Goal: Task Accomplishment & Management: Complete application form

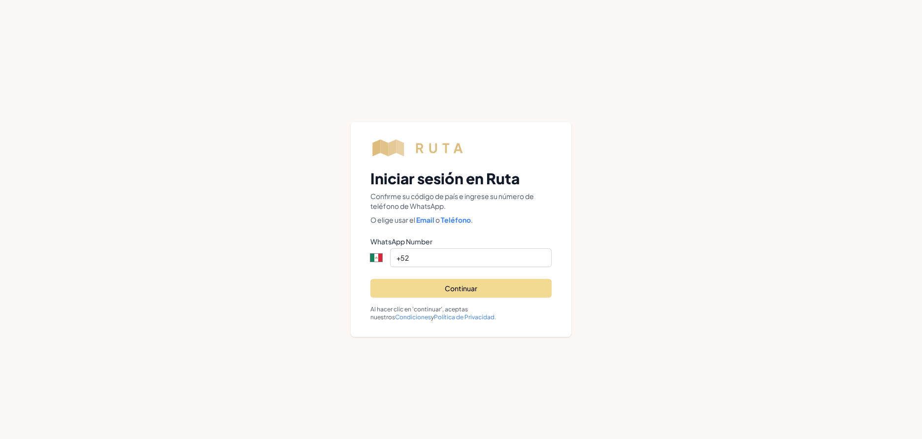
select select "MX"
click at [408, 291] on button "Continuar" at bounding box center [461, 288] width 181 height 19
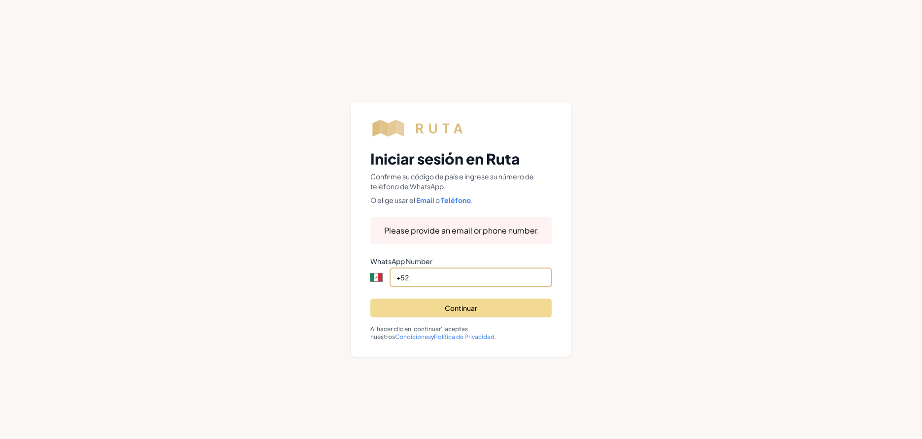
click at [408, 280] on input "+52" at bounding box center [471, 277] width 162 height 19
type input "+5"
select select "ZZ"
type input "+"
type input "[PHONE_NUMBER]"
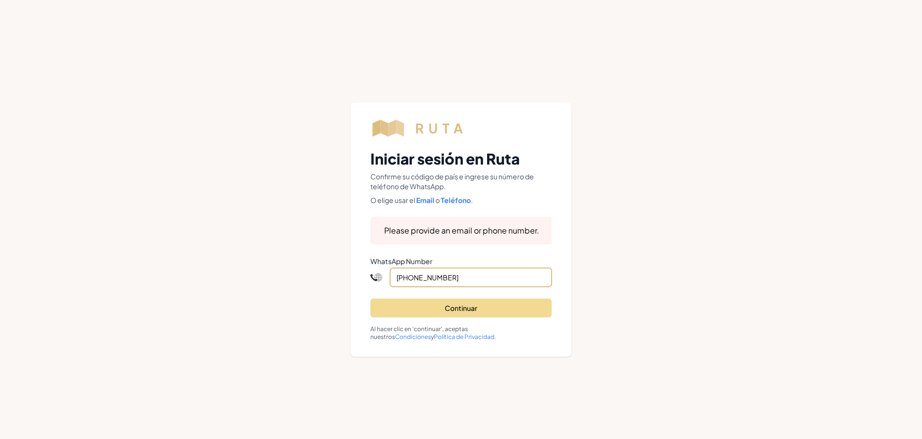
select select "US"
type input "[PHONE_NUMBER]"
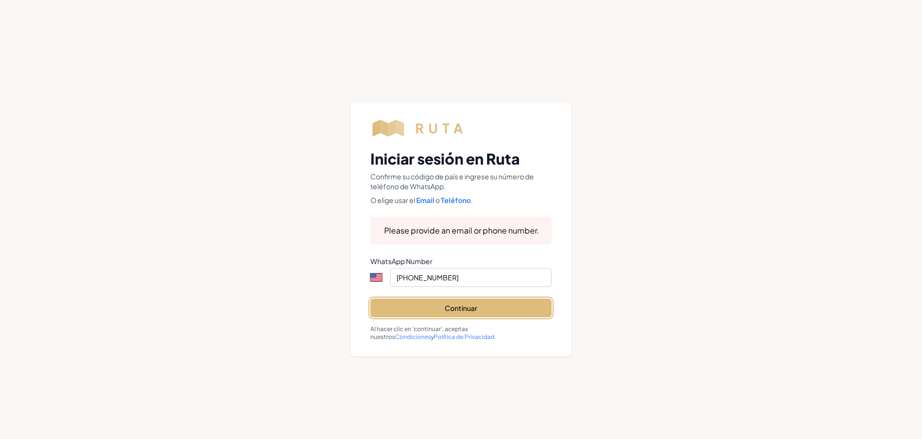
click at [489, 310] on button "Continuar" at bounding box center [461, 308] width 181 height 19
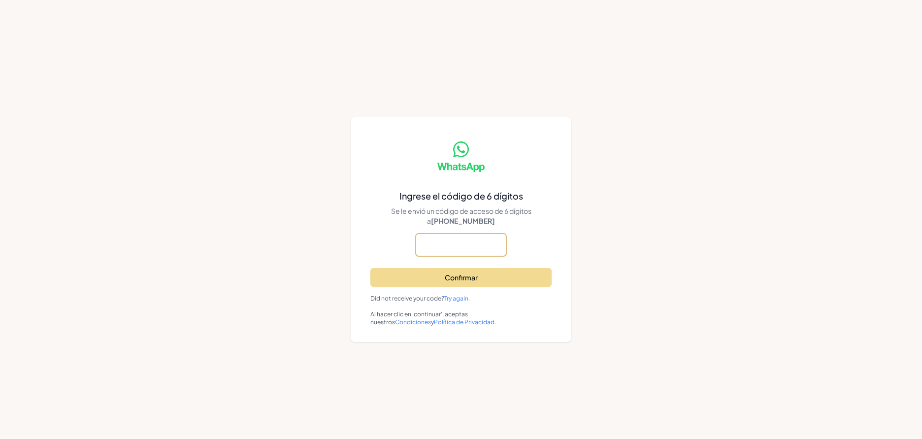
click at [458, 251] on input "text" at bounding box center [461, 245] width 91 height 23
type input "534519"
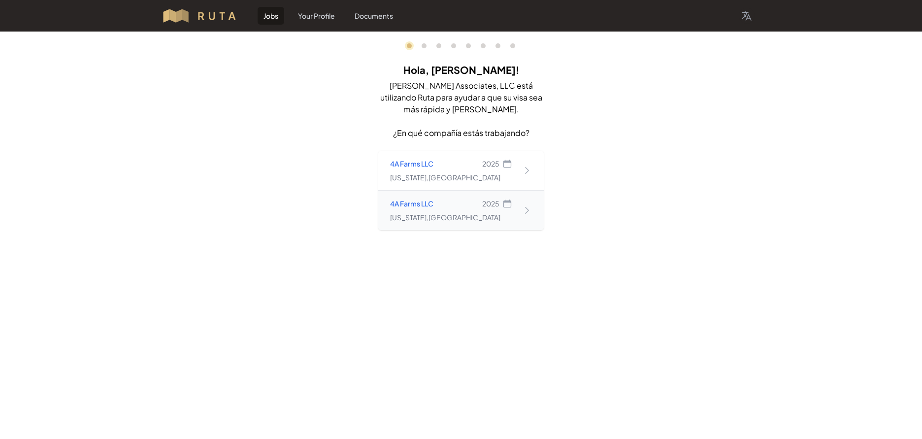
click at [478, 218] on div "[US_STATE] , [GEOGRAPHIC_DATA]" at bounding box center [451, 217] width 122 height 10
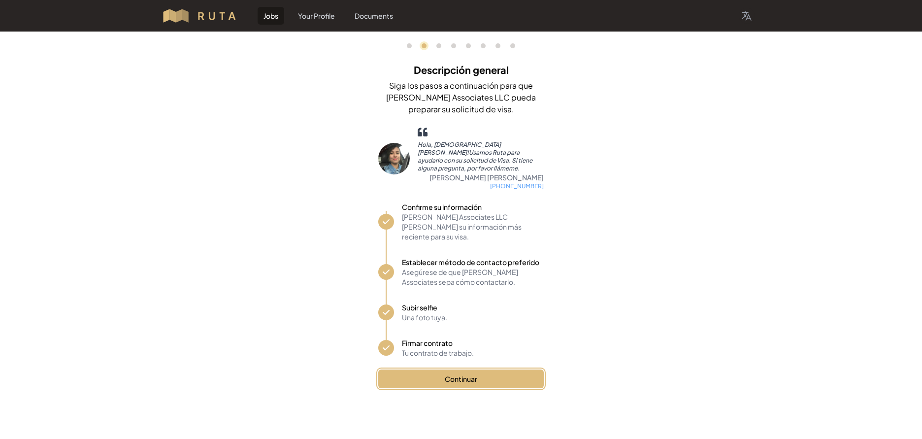
click at [463, 370] on button "Continuar" at bounding box center [461, 379] width 166 height 19
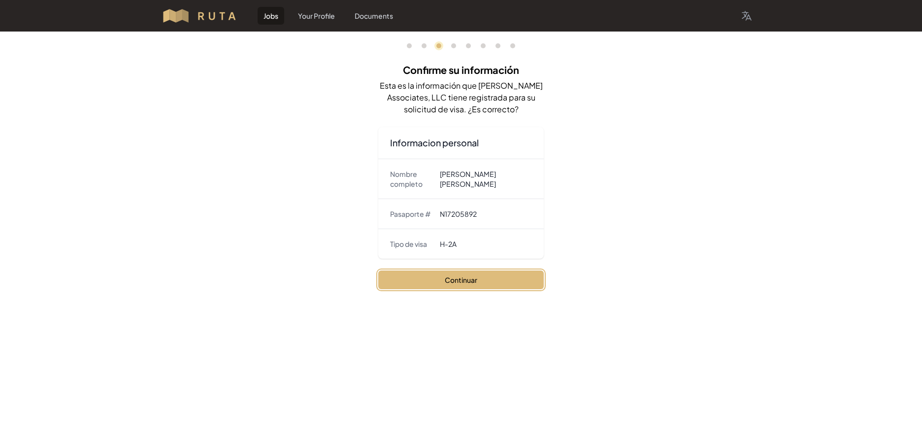
click at [487, 284] on button "Continuar" at bounding box center [461, 280] width 166 height 19
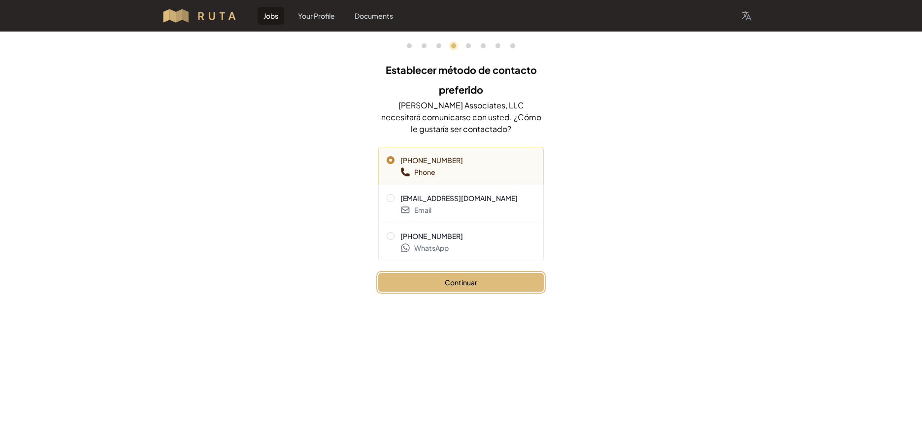
click at [487, 284] on button "Continuar" at bounding box center [461, 282] width 166 height 19
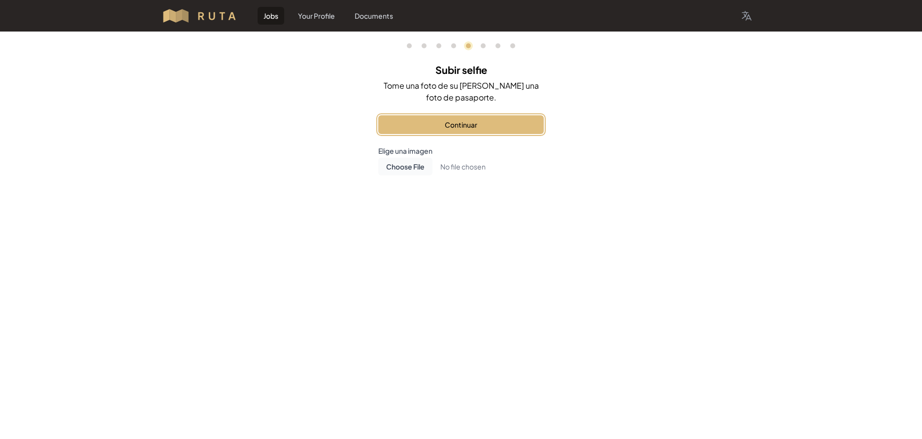
click at [491, 129] on button "Continuar" at bounding box center [461, 124] width 166 height 19
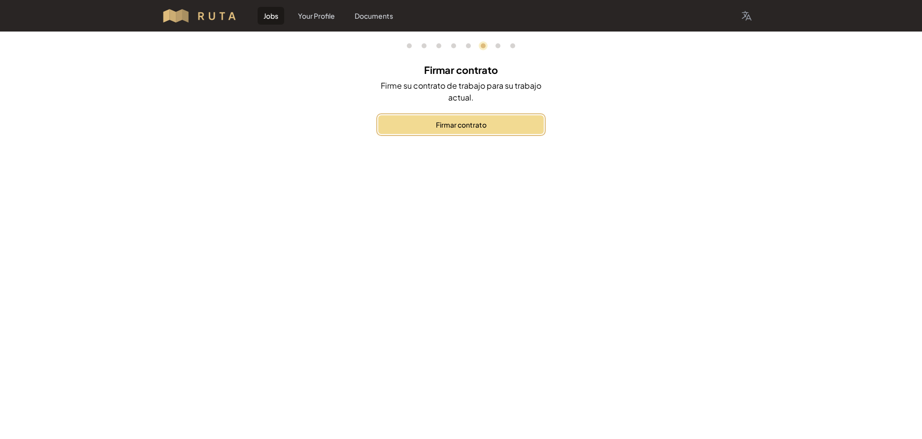
click at [491, 129] on button "Firmar contrato" at bounding box center [461, 124] width 166 height 19
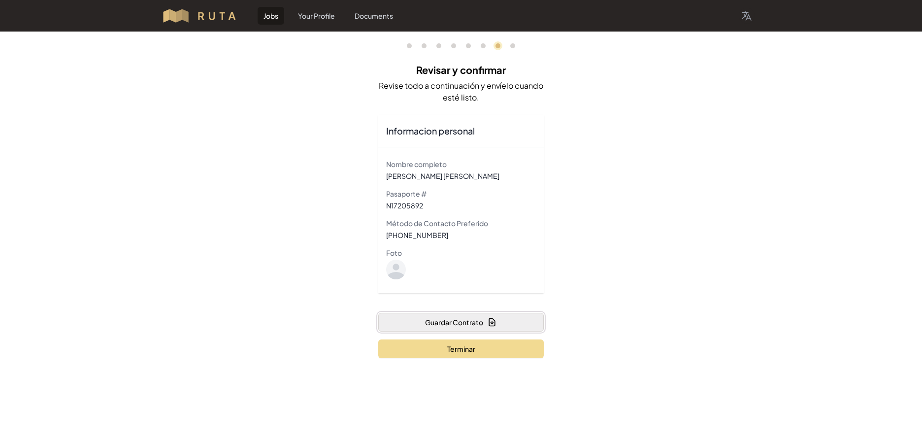
click at [495, 322] on icon "button" at bounding box center [492, 322] width 6 height 7
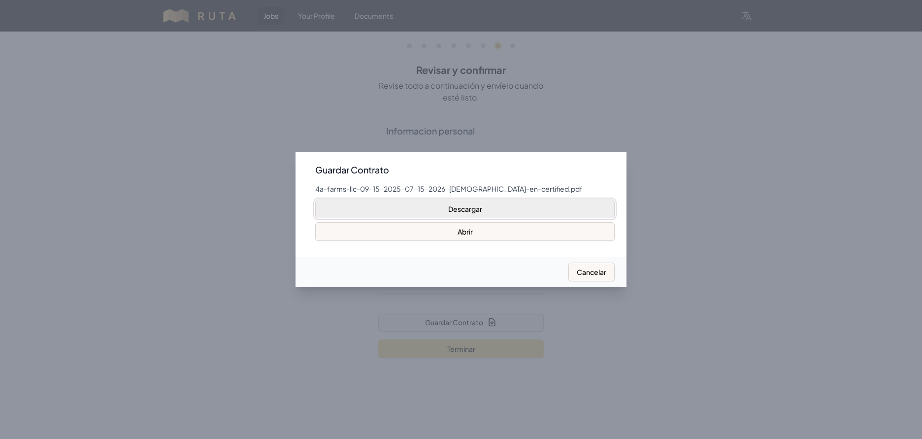
click at [513, 209] on button "Descargar" at bounding box center [465, 209] width 300 height 19
click at [675, 197] on div at bounding box center [461, 219] width 922 height 439
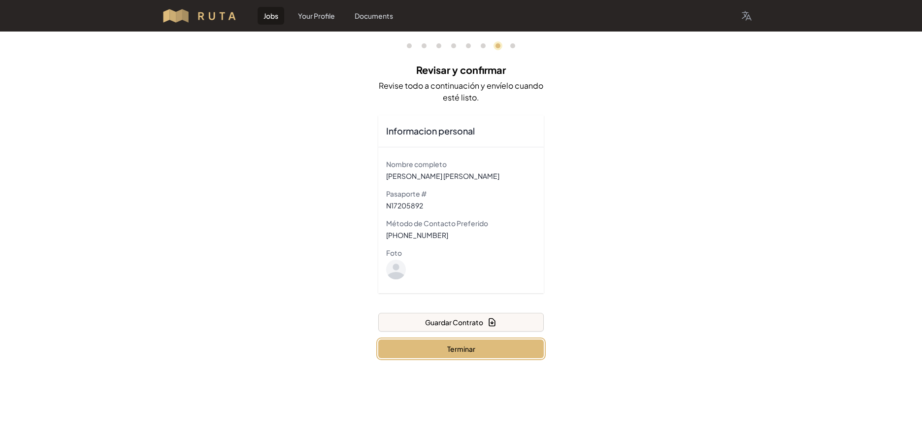
click at [451, 355] on button "Terminar" at bounding box center [461, 349] width 166 height 19
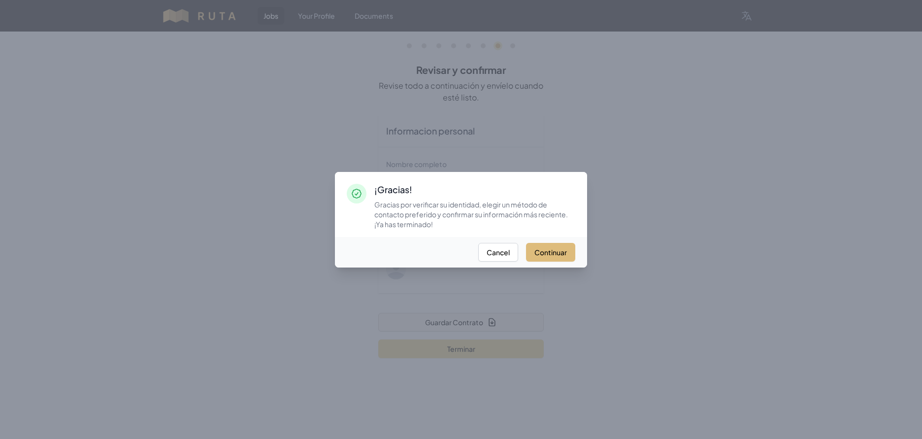
click at [553, 245] on button "Continuar" at bounding box center [550, 252] width 49 height 19
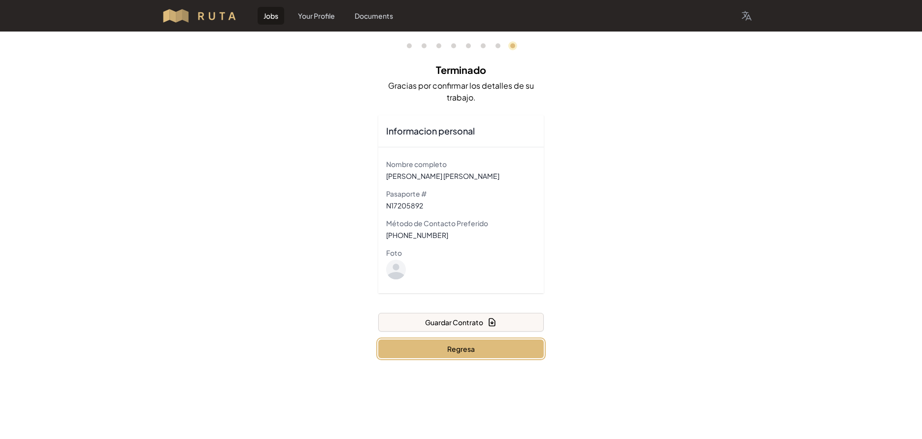
click at [455, 349] on button "Regresa" at bounding box center [461, 349] width 166 height 19
